Goal: Information Seeking & Learning: Find specific fact

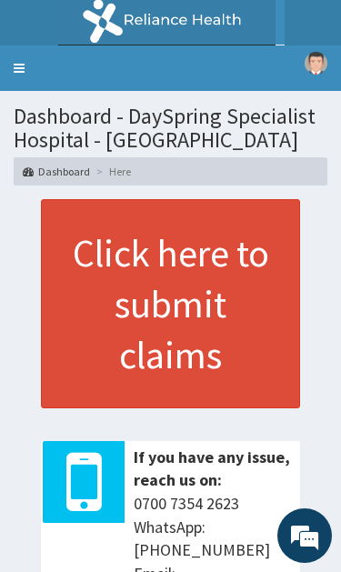
click at [15, 91] on section "Dashboard - DaySpring Specialist Hospital - Ikotun Dashboard Here" at bounding box center [170, 138] width 341 height 95
click at [21, 57] on link "Toggle navigation" at bounding box center [19, 67] width 38 height 45
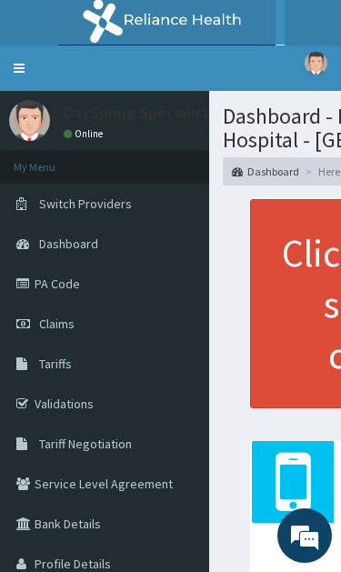
click at [142, 294] on link "PA Code" at bounding box center [104, 284] width 209 height 40
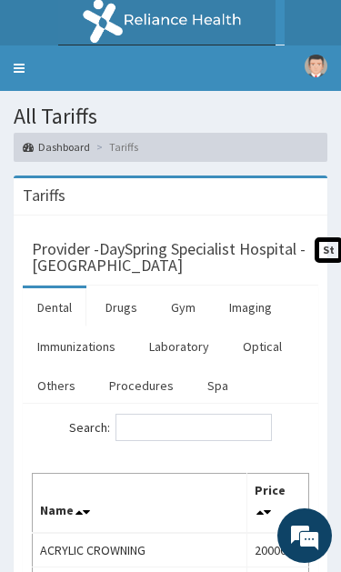
click at [144, 380] on link "Procedures" at bounding box center [142, 385] width 94 height 38
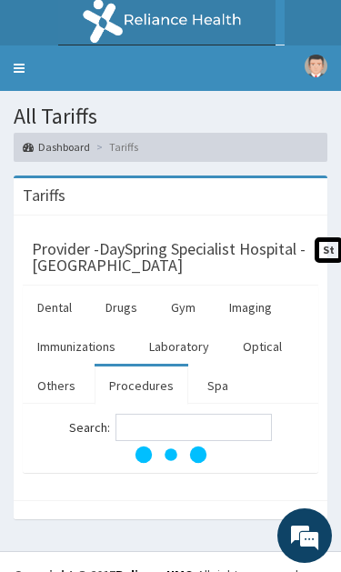
scroll to position [25, 0]
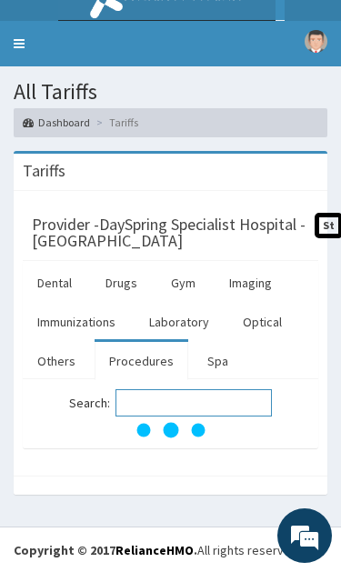
click at [184, 403] on input "Search:" at bounding box center [193, 402] width 156 height 27
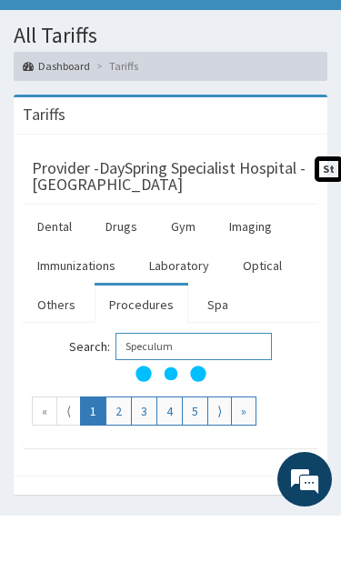
scroll to position [81, 0]
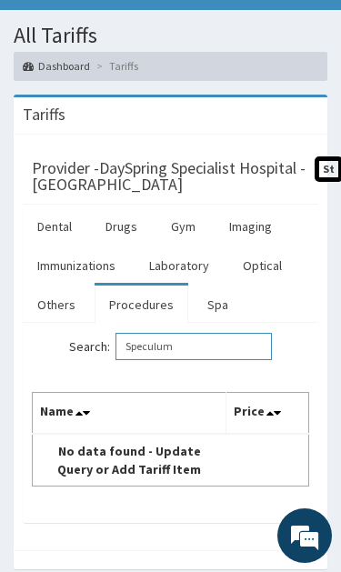
click at [215, 345] on input "Speculum" at bounding box center [193, 346] width 156 height 27
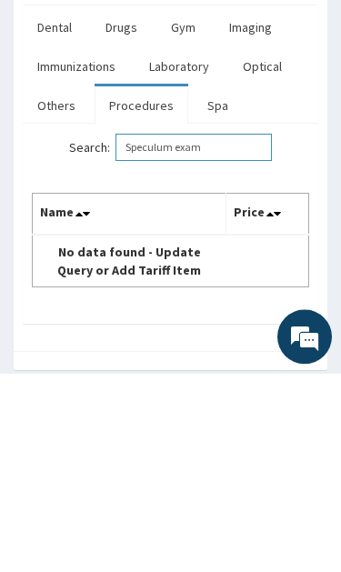
scroll to position [25, 0]
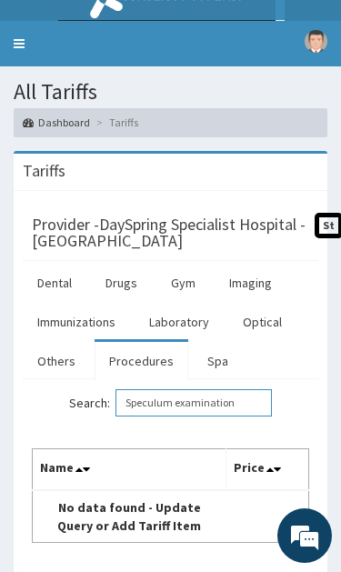
click at [185, 395] on input "Speculum examination" at bounding box center [193, 402] width 156 height 27
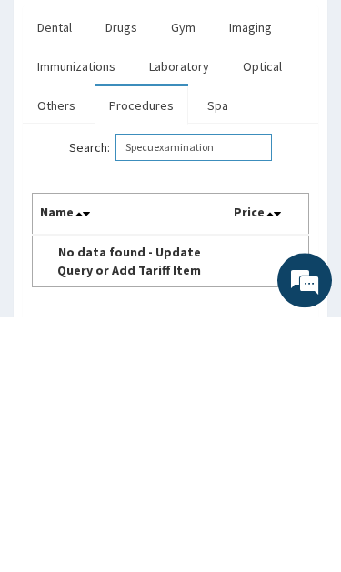
click at [241, 389] on input "Specuexamination" at bounding box center [193, 402] width 156 height 27
type input "S"
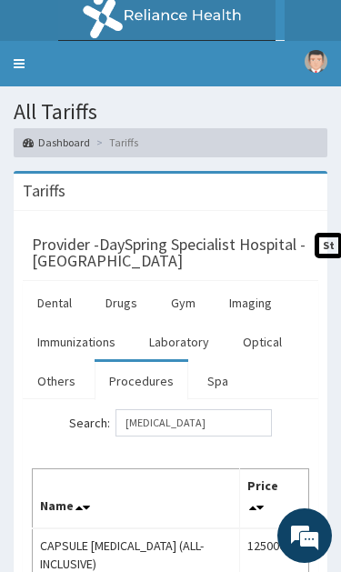
scroll to position [0, 0]
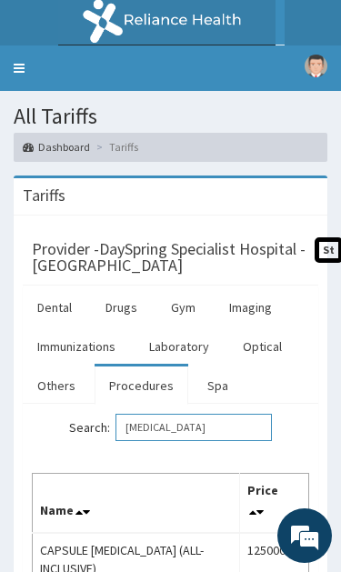
type input "Endoscopy"
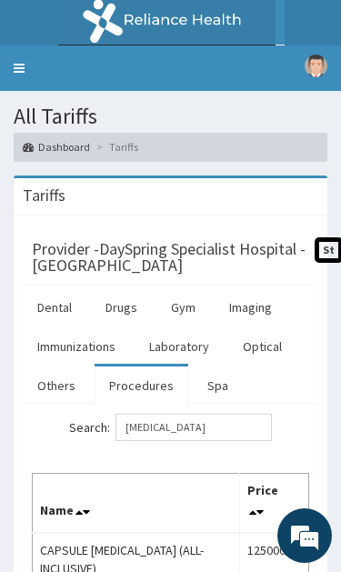
click at [31, 56] on link "Toggle navigation" at bounding box center [19, 67] width 38 height 45
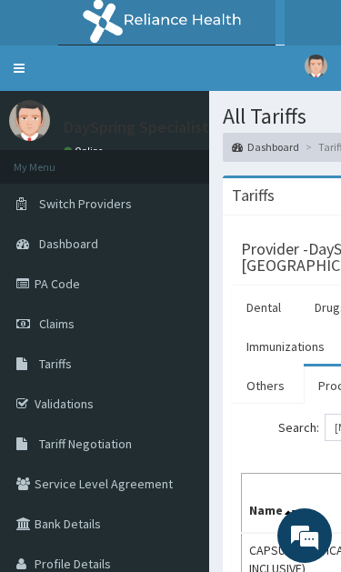
click at [135, 454] on link "Tariff Negotiation" at bounding box center [104, 444] width 209 height 40
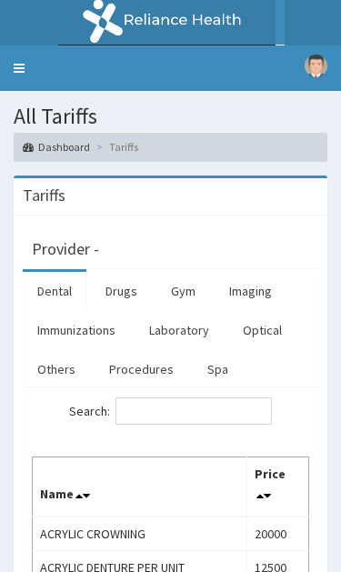
click at [144, 376] on link "Procedures" at bounding box center [142, 369] width 94 height 38
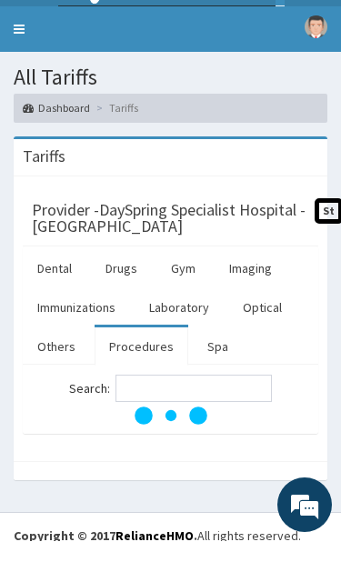
scroll to position [25, 0]
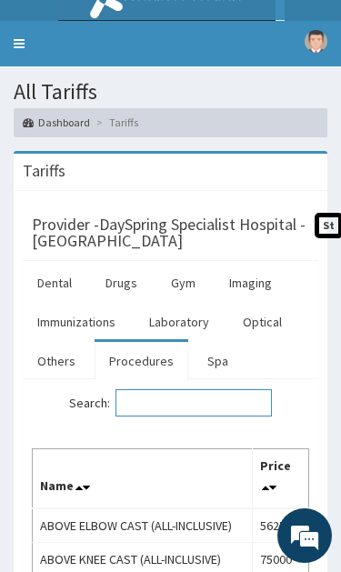
click at [189, 413] on input "Search:" at bounding box center [193, 402] width 156 height 27
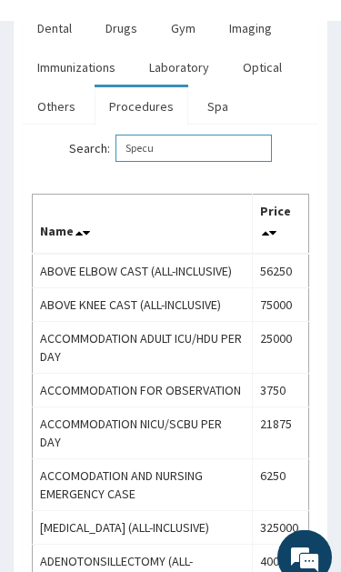
scroll to position [81, 0]
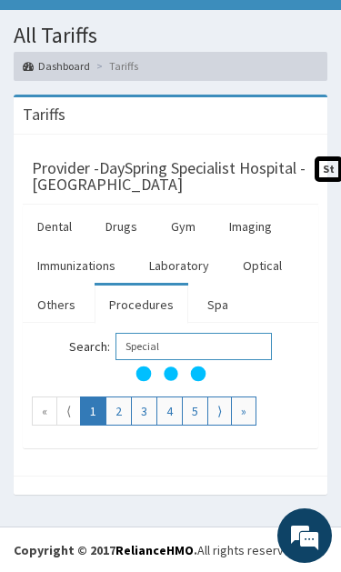
click at [215, 338] on input "Special" at bounding box center [193, 346] width 156 height 27
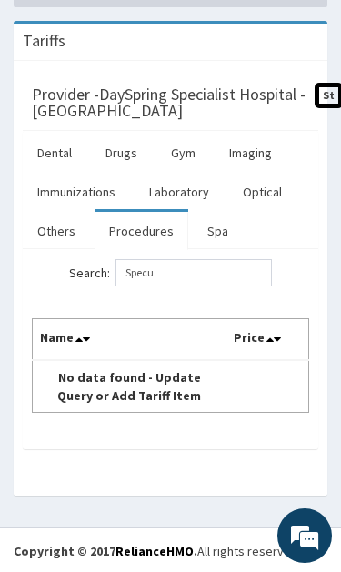
scroll to position [0, 0]
click at [211, 283] on input "Specu" at bounding box center [193, 272] width 156 height 27
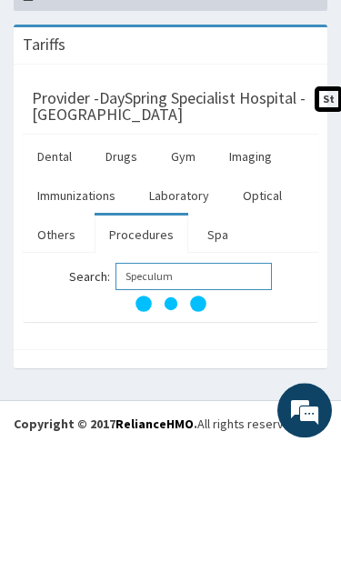
scroll to position [25, 0]
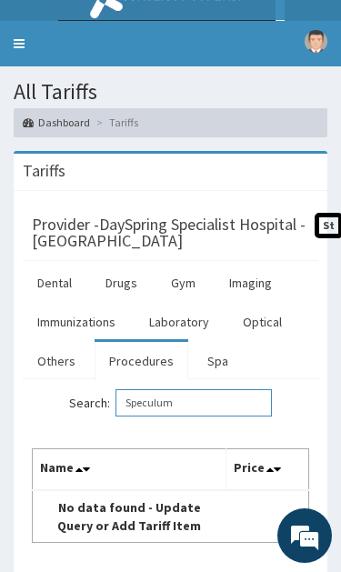
type input "Speculum"
click at [29, 52] on link "Toggle navigation" at bounding box center [19, 43] width 38 height 45
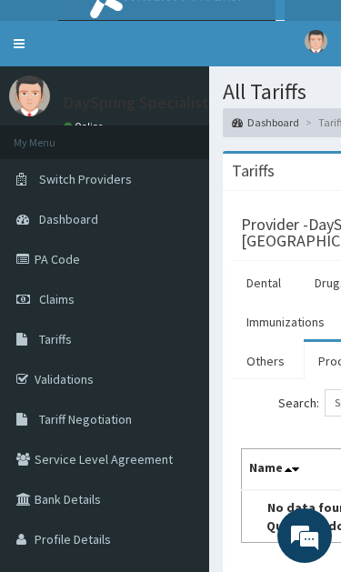
click at [120, 273] on link "PA Code" at bounding box center [104, 259] width 209 height 40
